Goal: Task Accomplishment & Management: Complete application form

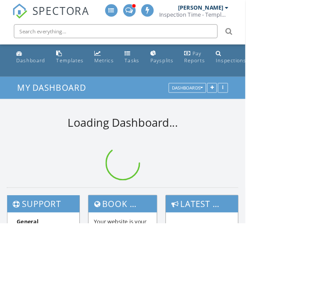
click at [57, 39] on input "text" at bounding box center [146, 40] width 257 height 18
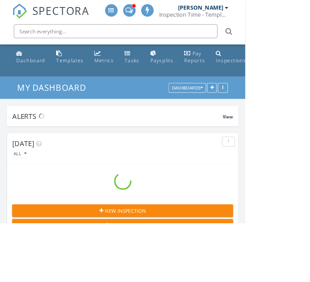
scroll to position [4739, 310]
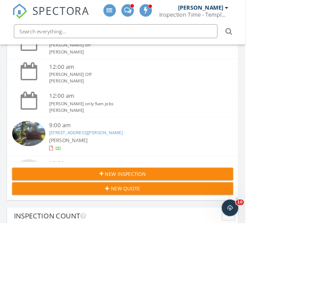
scroll to position [180, 0]
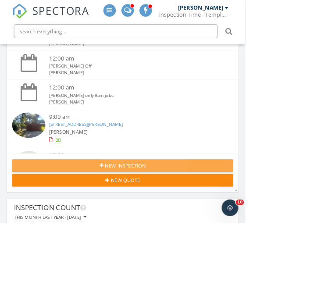
click at [109, 206] on div "New Inspection" at bounding box center [154, 209] width 265 height 9
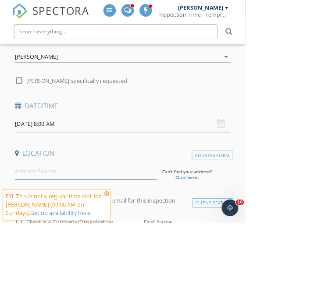
click at [39, 220] on input at bounding box center [108, 216] width 179 height 21
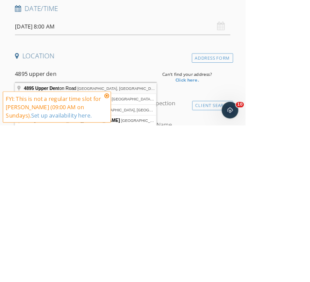
type input "4895 Upper Denton Road, Weatherford, TX, USA"
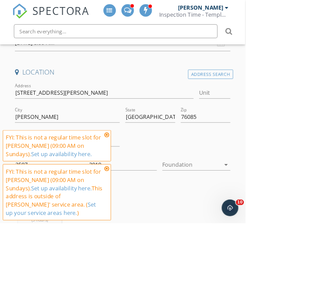
scroll to position [227, 0]
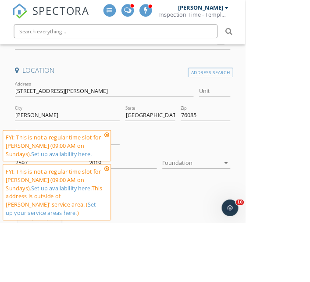
click at [272, 210] on div at bounding box center [242, 206] width 74 height 14
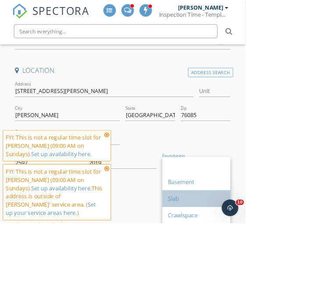
click at [232, 254] on div "Slab" at bounding box center [248, 251] width 72 height 11
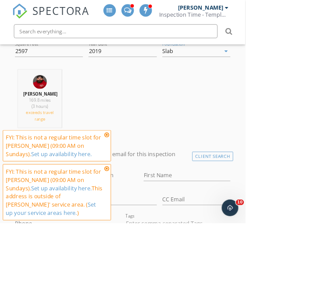
click at [137, 173] on icon at bounding box center [135, 169] width 6 height 7
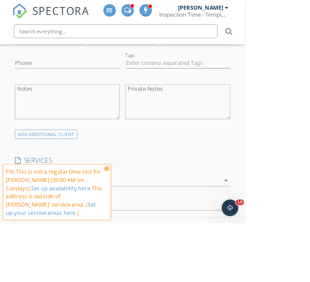
scroll to position [575, 0]
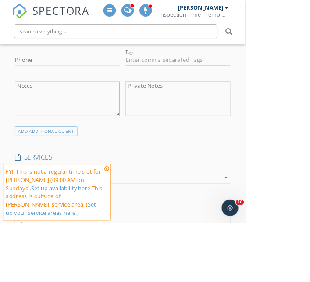
click at [47, 221] on div at bounding box center [148, 224] width 259 height 14
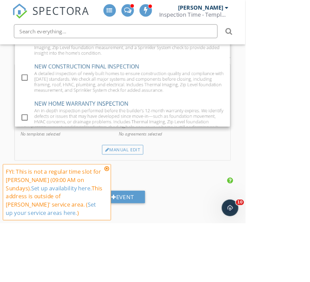
scroll to position [768, 0]
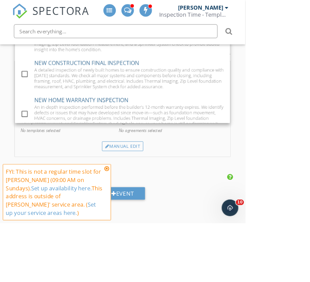
click at [309, 234] on html "SPECTORA Aaron Davis Inspection Time - Temple/Waco Role: Inspector Change Role …" at bounding box center [155, 169] width 310 height 1875
click at [135, 216] on icon at bounding box center [135, 212] width 6 height 7
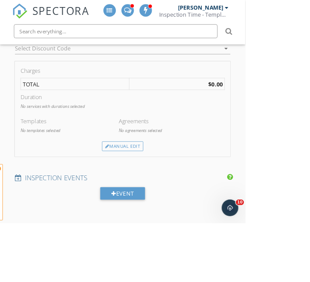
click at [309, 236] on html "SPECTORA Aaron Davis Inspection Time - Temple/Waco Role: Inspector Change Role …" at bounding box center [155, 169] width 310 height 1875
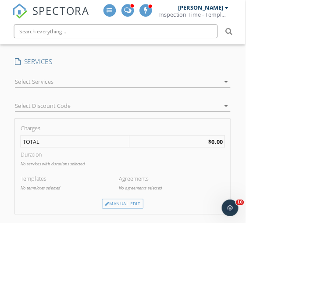
scroll to position [695, 0]
click at [41, 99] on div at bounding box center [148, 104] width 259 height 14
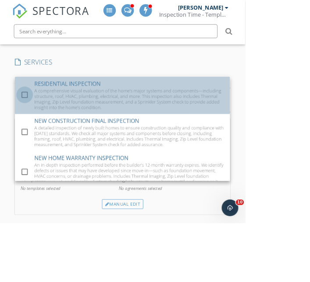
click at [31, 118] on div at bounding box center [31, 119] width 15 height 15
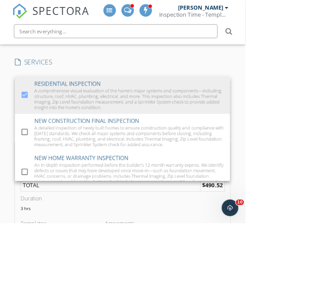
click at [309, 231] on html "SPECTORA Aaron Davis Inspection Time - Temple/Waco Role: Inspector Change Role …" at bounding box center [155, 267] width 310 height 1924
click at [83, 266] on div "3 hrs" at bounding box center [155, 266] width 258 height 14
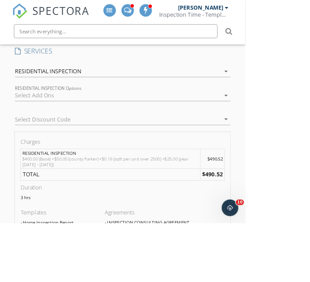
scroll to position [709, 0]
